Goal: Subscribe to service/newsletter

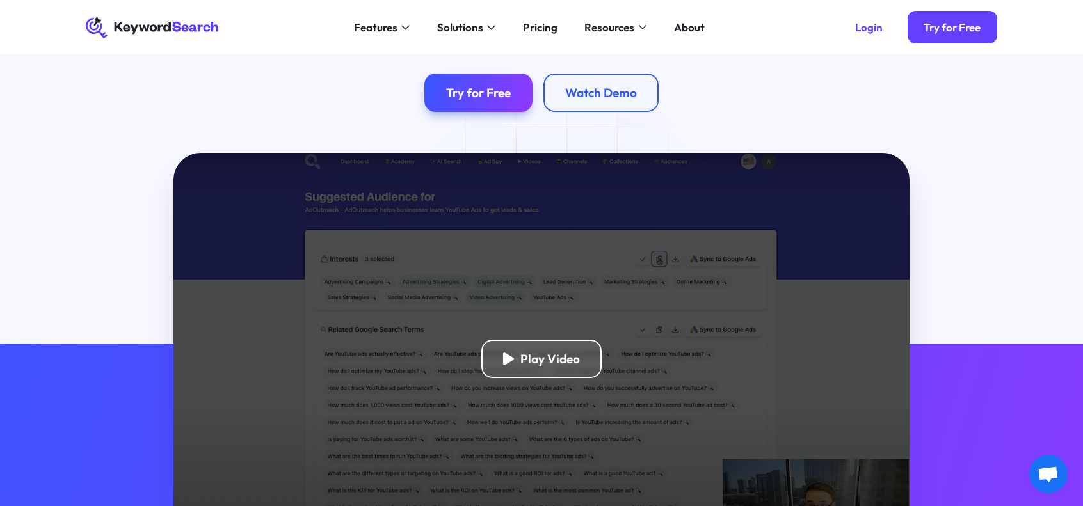
scroll to position [128, 0]
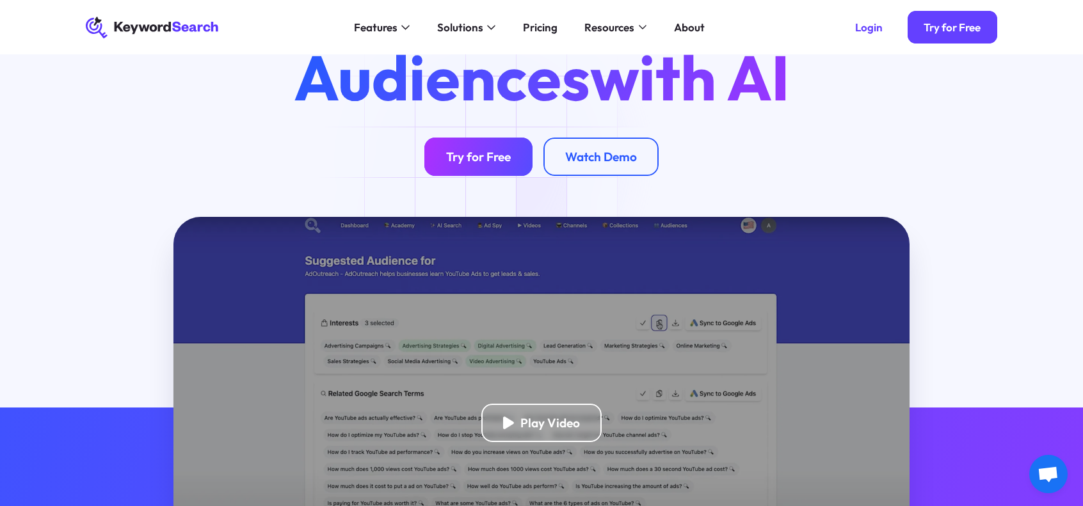
click at [490, 160] on div "Try for Free" at bounding box center [478, 156] width 65 height 15
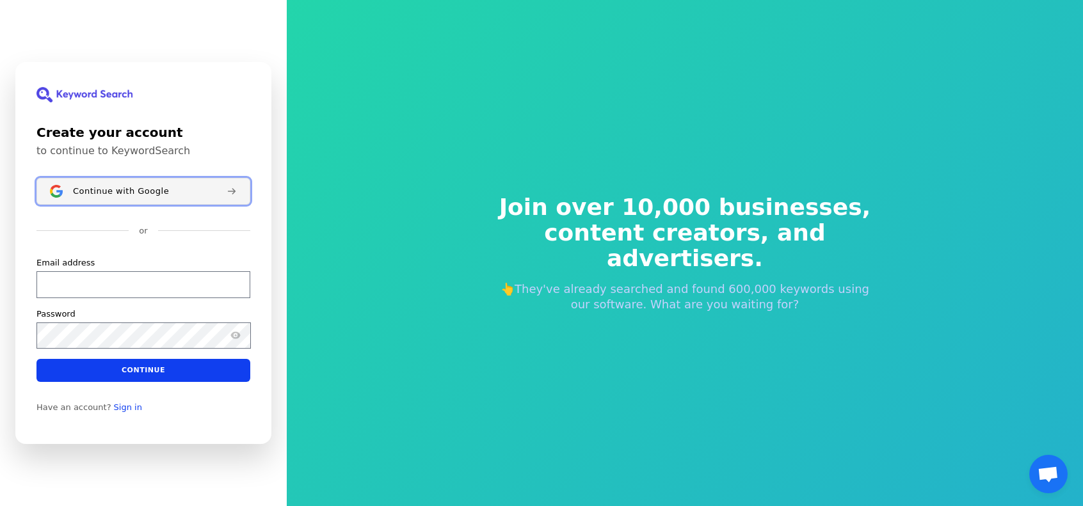
click at [141, 194] on span "Continue with Google" at bounding box center [121, 191] width 96 height 10
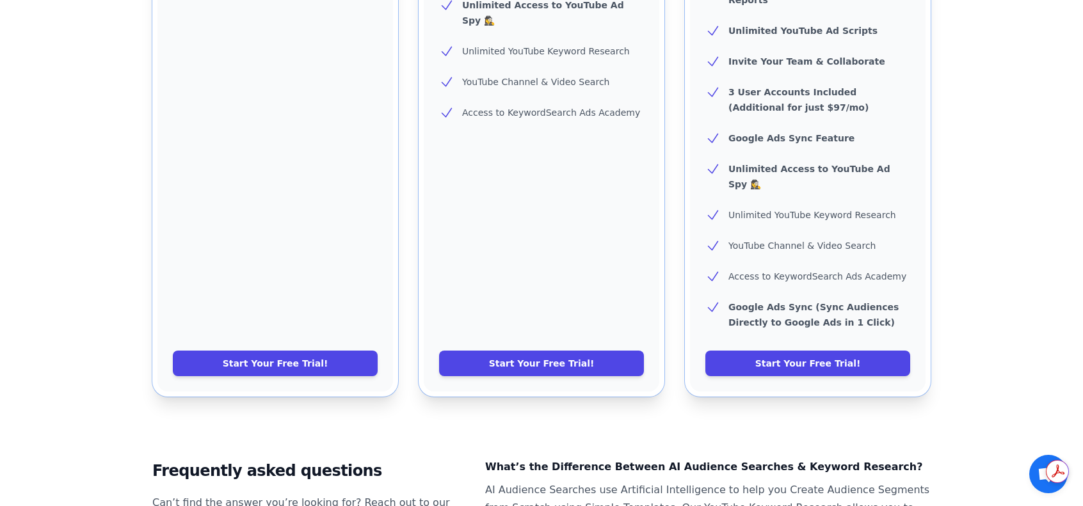
scroll to position [576, 0]
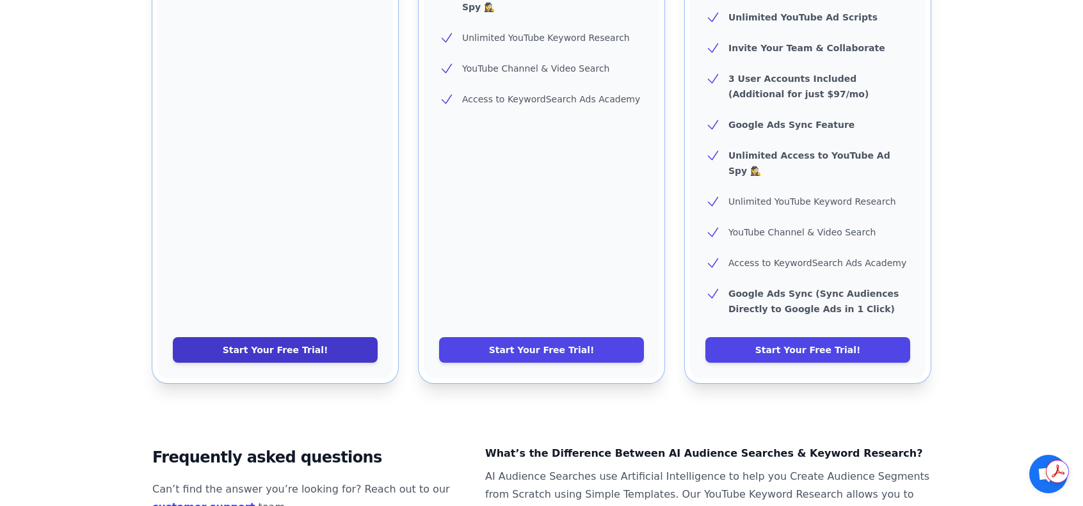
click at [342, 337] on link "Start Your Free Trial!" at bounding box center [275, 350] width 205 height 26
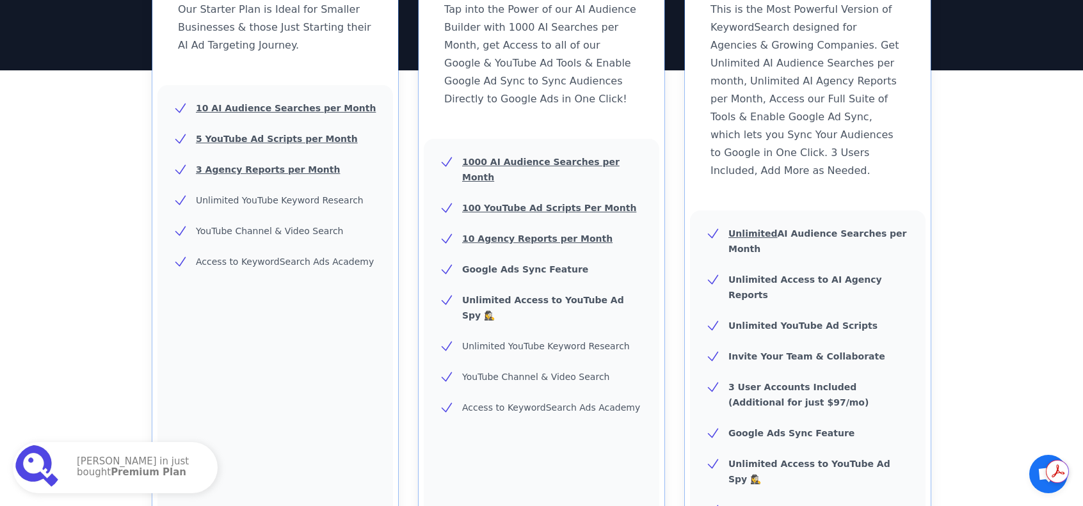
scroll to position [256, 0]
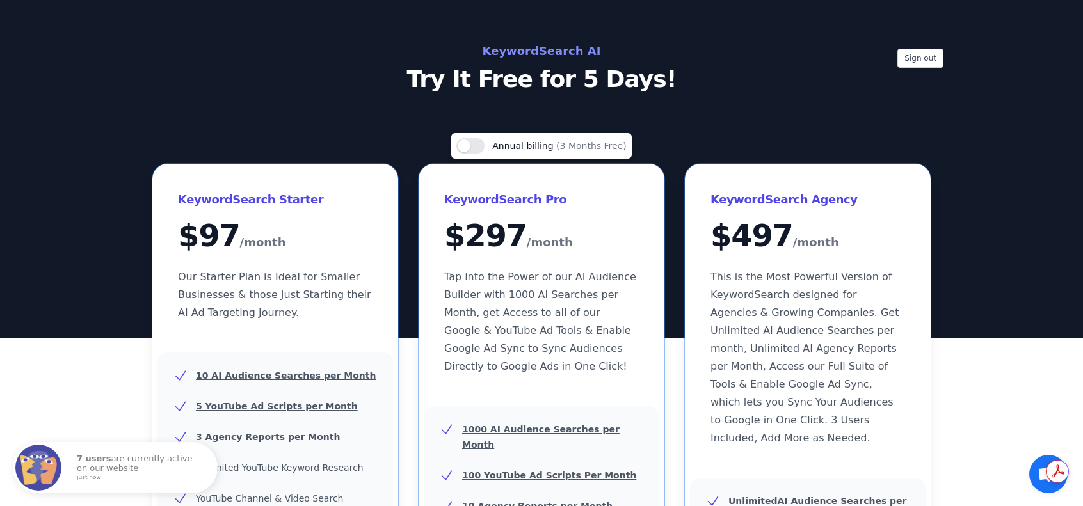
click at [542, 48] on h2 "KeywordSearch AI" at bounding box center [542, 51] width 574 height 20
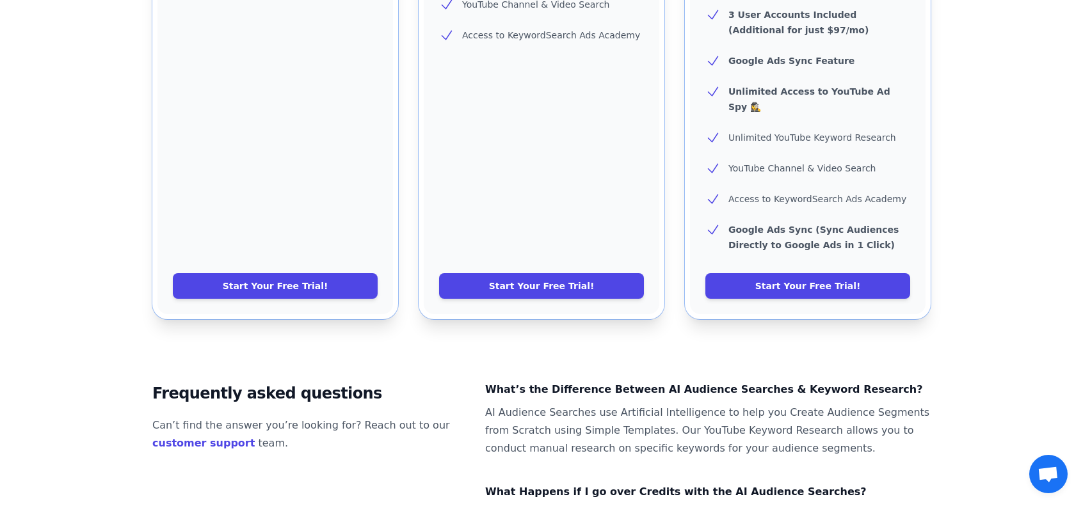
scroll to position [840, 0]
